Goal: Task Accomplishment & Management: Complete application form

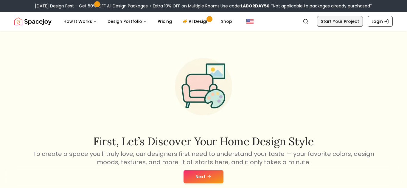
click at [347, 25] on link "Start Your Project" at bounding box center [340, 21] width 46 height 11
click at [209, 177] on icon at bounding box center [209, 177] width 1 height 3
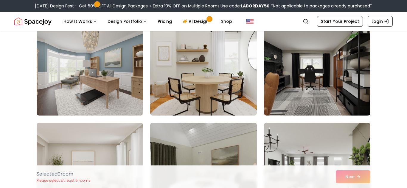
scroll to position [163, 0]
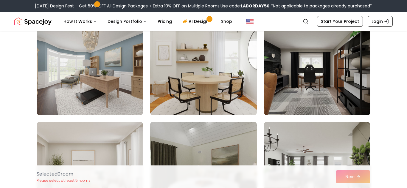
click at [301, 89] on img at bounding box center [317, 68] width 112 height 100
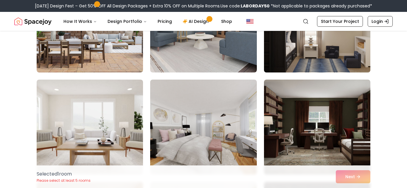
scroll to position [411, 0]
click at [272, 130] on img at bounding box center [317, 126] width 106 height 95
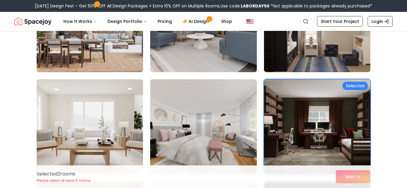
click at [341, 181] on div "Selected 2 room s Please select at least 5 rooms Next" at bounding box center [203, 177] width 343 height 23
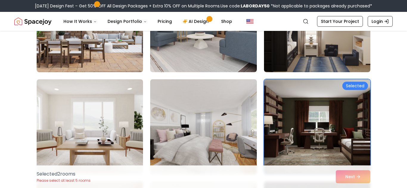
click at [237, 146] on img at bounding box center [203, 127] width 112 height 100
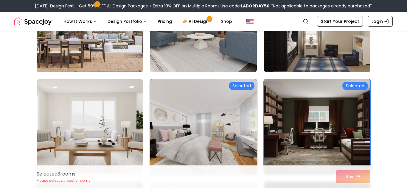
click at [131, 135] on img at bounding box center [90, 127] width 112 height 100
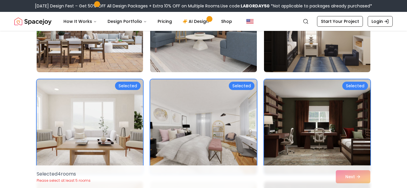
click at [163, 51] on img at bounding box center [203, 25] width 112 height 100
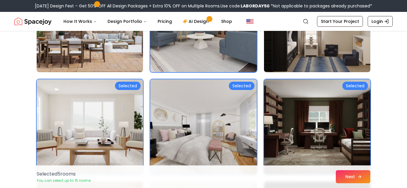
click at [346, 181] on button "Next" at bounding box center [353, 177] width 35 height 13
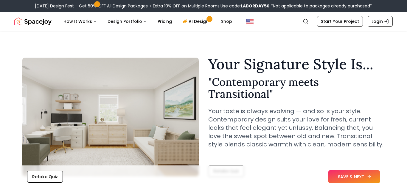
click at [333, 176] on button "SAVE & NEXT" at bounding box center [354, 177] width 52 height 13
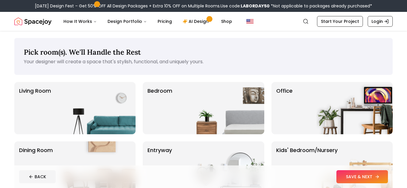
click at [344, 176] on button "SAVE & NEXT" at bounding box center [362, 177] width 52 height 13
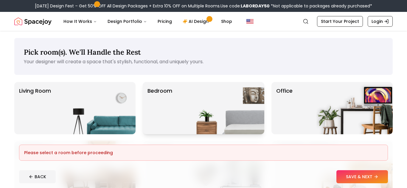
click at [232, 119] on img at bounding box center [226, 108] width 76 height 52
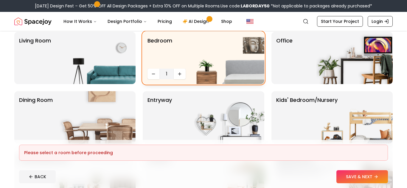
scroll to position [52, 0]
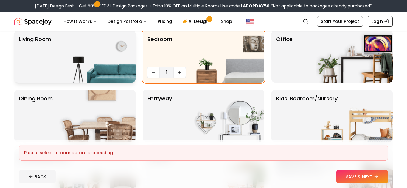
click at [79, 75] on img at bounding box center [97, 56] width 76 height 52
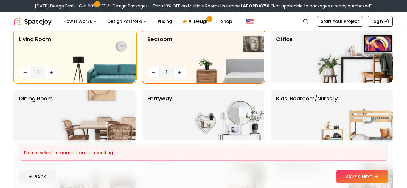
click at [91, 103] on img at bounding box center [97, 116] width 76 height 52
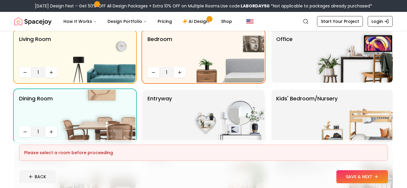
click at [227, 124] on img at bounding box center [226, 116] width 76 height 52
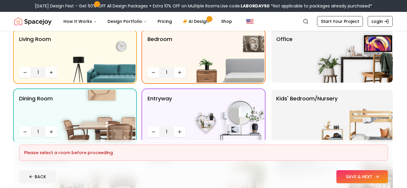
click at [338, 173] on button "SAVE & NEXT" at bounding box center [362, 177] width 52 height 13
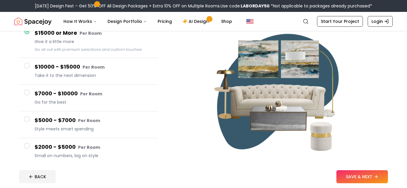
scroll to position [63, 0]
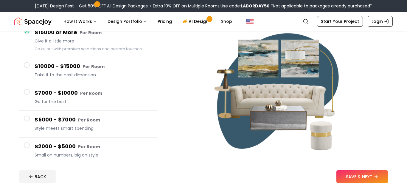
click at [86, 149] on small "Per Room" at bounding box center [89, 147] width 22 height 6
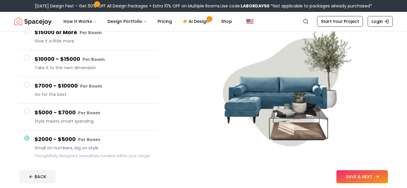
click at [353, 180] on button "SAVE & NEXT" at bounding box center [362, 177] width 52 height 13
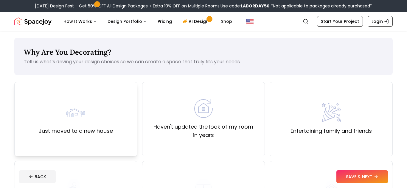
click at [112, 151] on div "Just moved to a new house" at bounding box center [75, 119] width 123 height 74
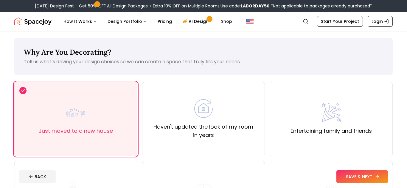
click at [354, 179] on button "SAVE & NEXT" at bounding box center [362, 177] width 52 height 13
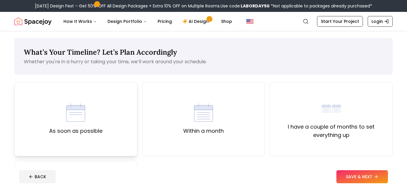
click at [89, 147] on div "As soon as possible" at bounding box center [75, 119] width 123 height 74
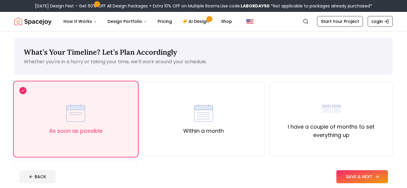
click at [338, 179] on button "SAVE & NEXT" at bounding box center [362, 177] width 52 height 13
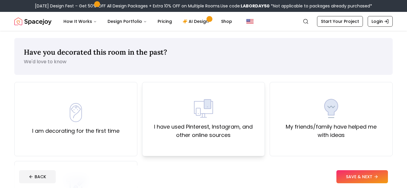
click at [201, 142] on div "I have used Pinterest, Instagram, and other online sources" at bounding box center [203, 119] width 123 height 74
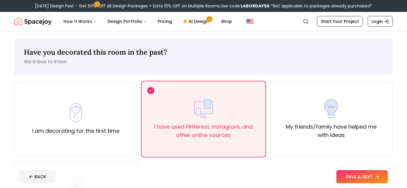
click at [348, 176] on button "SAVE & NEXT" at bounding box center [362, 177] width 52 height 13
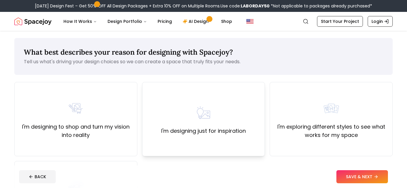
click at [223, 145] on div "I'm designing just for inspiration" at bounding box center [203, 119] width 123 height 74
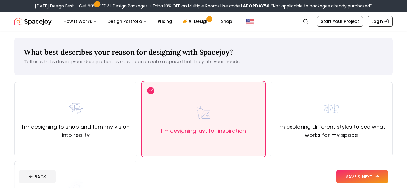
click at [340, 178] on button "SAVE & NEXT" at bounding box center [362, 177] width 52 height 13
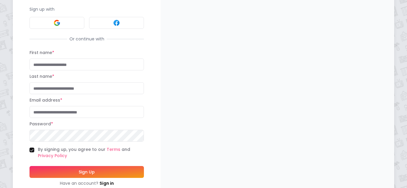
scroll to position [63, 0]
